Goal: Task Accomplishment & Management: Use online tool/utility

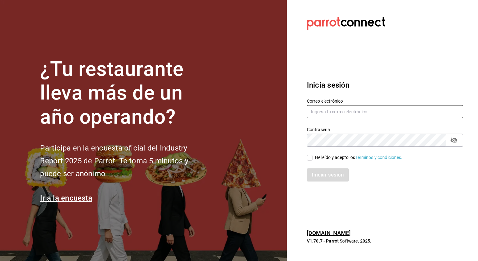
type input "[PERSON_NAME][EMAIL_ADDRESS][PERSON_NAME][DOMAIN_NAME]"
click at [290, 54] on section "Datos incorrectos. Verifica que tu Correo o Contraseña estén bien escritos. Ini…" at bounding box center [382, 130] width 191 height 261
click at [308, 159] on input "He leído y acepto los Términos y condiciones." at bounding box center [310, 158] width 6 height 6
checkbox input "true"
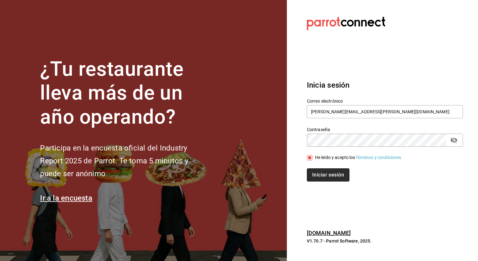
click at [327, 174] on button "Iniciar sesión" at bounding box center [328, 174] width 43 height 13
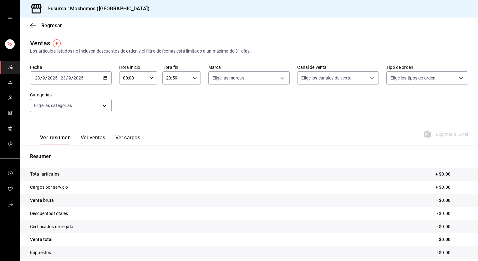
click at [104, 79] on \(Stroke\) "button" at bounding box center [106, 77] width 4 height 3
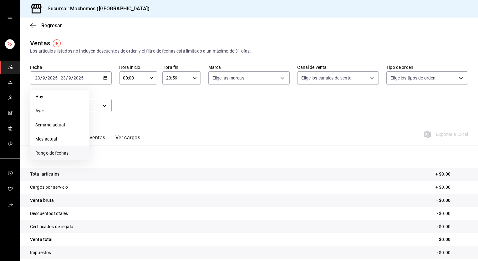
click at [63, 150] on span "Rango de fechas" at bounding box center [59, 153] width 48 height 7
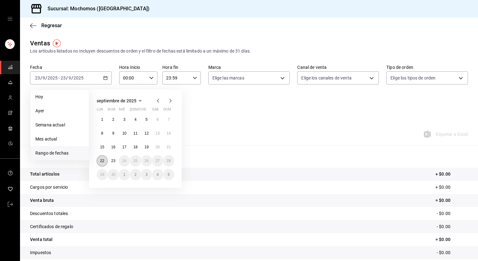
click at [100, 160] on abbr "22" at bounding box center [102, 161] width 4 height 4
click at [110, 161] on button "23" at bounding box center [113, 160] width 11 height 11
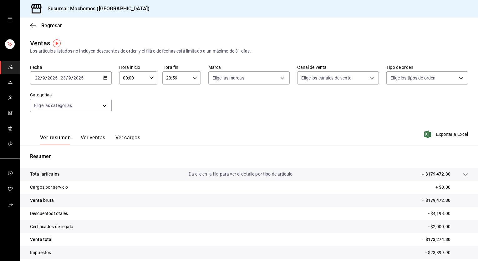
click at [150, 79] on icon "button" at bounding box center [151, 78] width 4 height 4
click at [126, 124] on span "05" at bounding box center [127, 121] width 9 height 5
type input "05:00"
click at [147, 94] on span "00" at bounding box center [146, 93] width 9 height 5
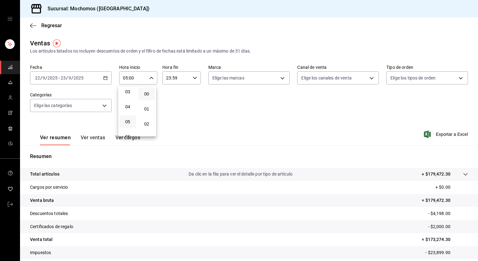
click at [194, 77] on div at bounding box center [239, 130] width 478 height 261
click at [193, 77] on icon "button" at bounding box center [195, 78] width 4 height 4
click at [171, 112] on span "05" at bounding box center [170, 111] width 9 height 5
click at [189, 97] on button "00" at bounding box center [189, 94] width 17 height 13
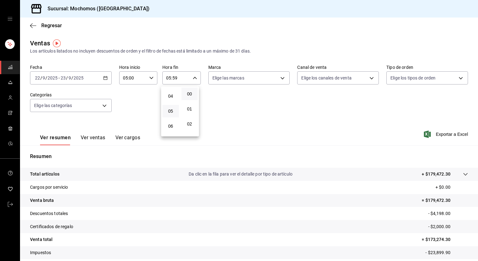
type input "05:00"
click at [284, 130] on div at bounding box center [239, 130] width 478 height 261
click at [430, 137] on span "Exportar a Excel" at bounding box center [446, 134] width 43 height 8
